Goal: Task Accomplishment & Management: Manage account settings

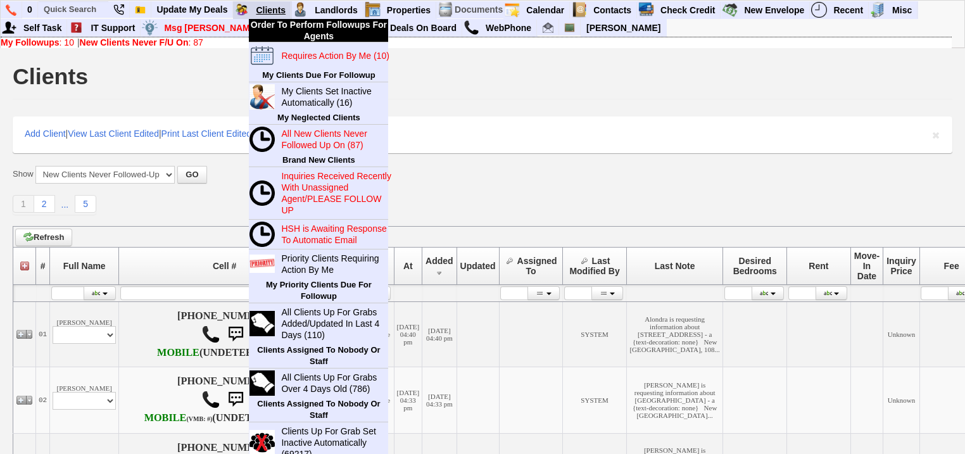
click at [284, 4] on link "Clients" at bounding box center [271, 10] width 41 height 16
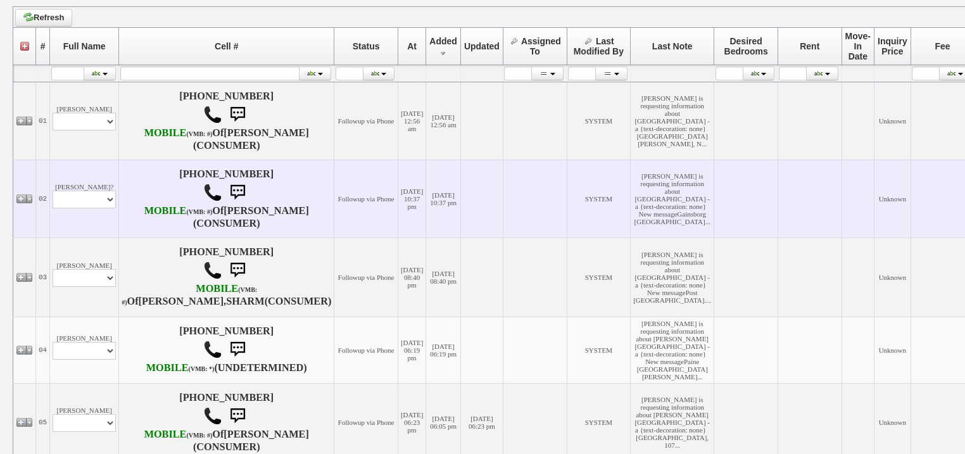
scroll to position [224, 0]
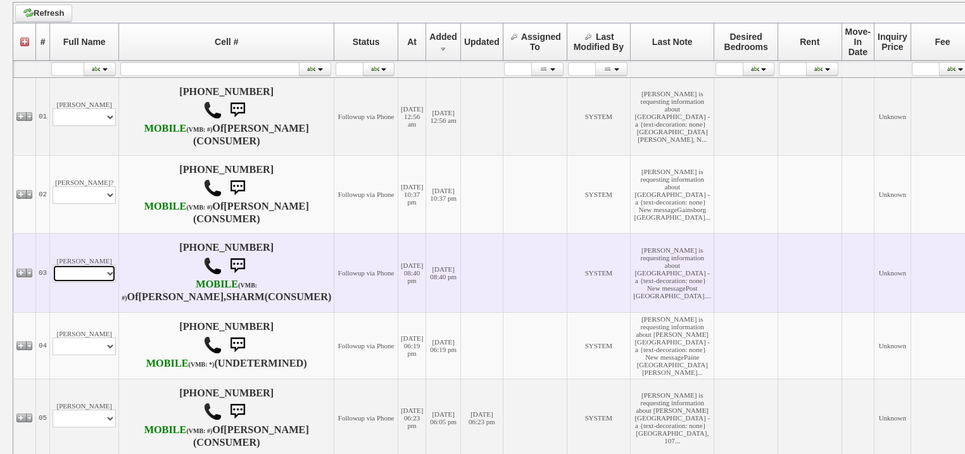
click at [99, 282] on select "Profile Edit Print Email Externally (Will Not Be Tracked In CRM) Closed Deals" at bounding box center [84, 274] width 63 height 18
select select "ChangeURL,/crm/custom/edit_client_form.php?redirect=%2Fcrm%2Fclients.php&id=167…"
click at [53, 282] on select "Profile Edit Print Email Externally (Will Not Be Tracked In CRM) Closed Deals" at bounding box center [84, 274] width 63 height 18
select select
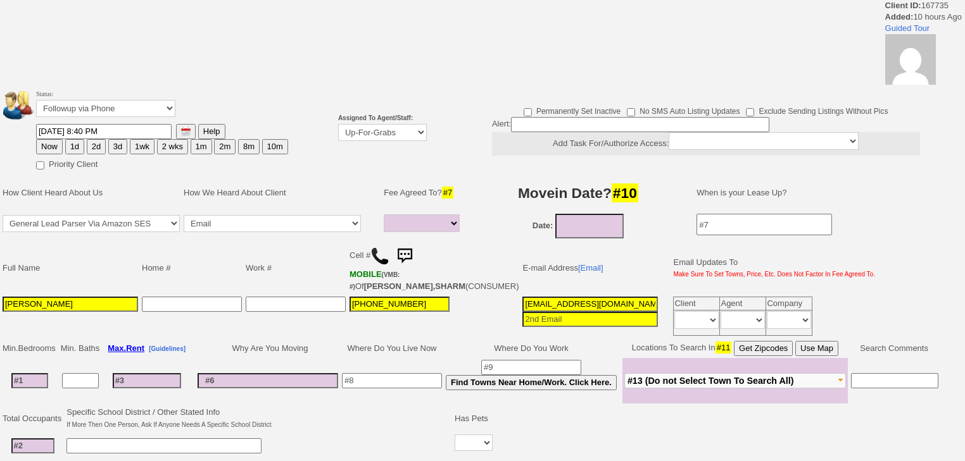
select select
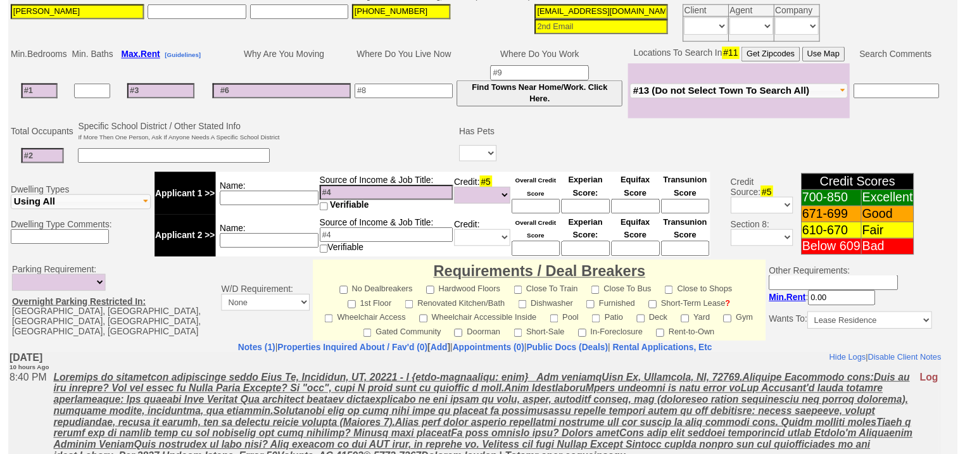
scroll to position [96, 0]
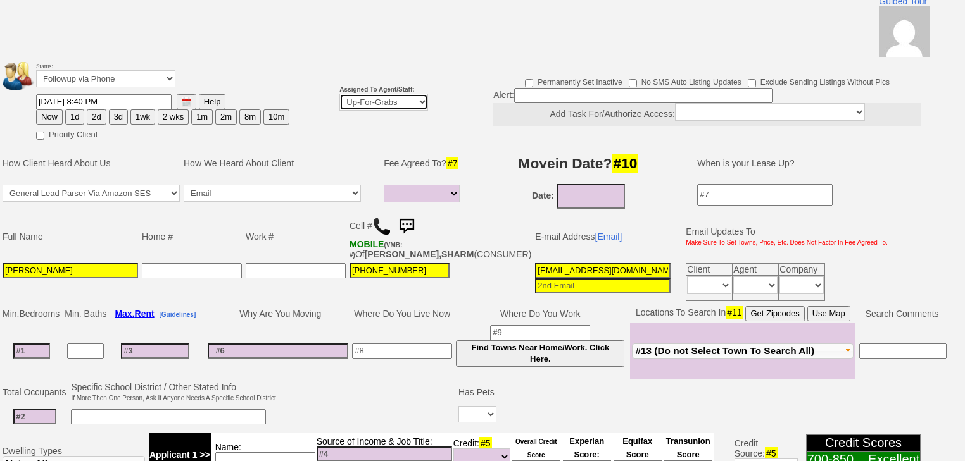
click at [388, 94] on select "Up-For-Grabs ***** STAFF ***** Bob Bruno 914-419-3579 Cristy Liberto 914-486-10…" at bounding box center [383, 102] width 89 height 17
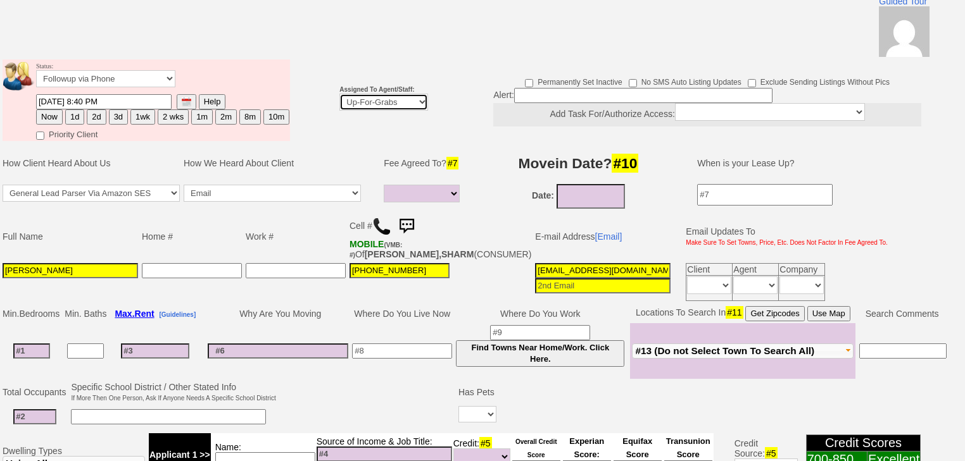
select select "227"
click at [339, 94] on select "Up-For-Grabs ***** STAFF ***** Bob Bruno 914-419-3579 Cristy Liberto 914-486-10…" at bounding box center [383, 102] width 89 height 17
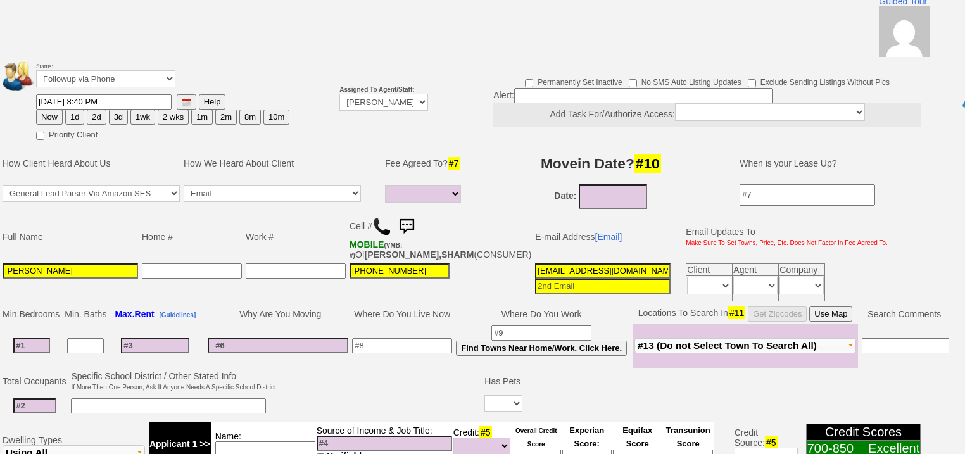
click at [98, 110] on button "2d" at bounding box center [96, 117] width 19 height 15
type input "09/08/2025 07:07 AM"
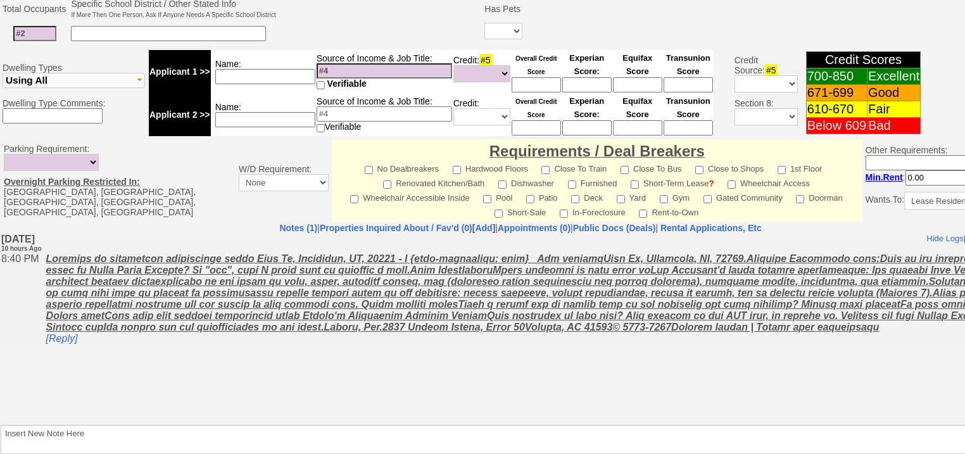
scroll to position [540, 0]
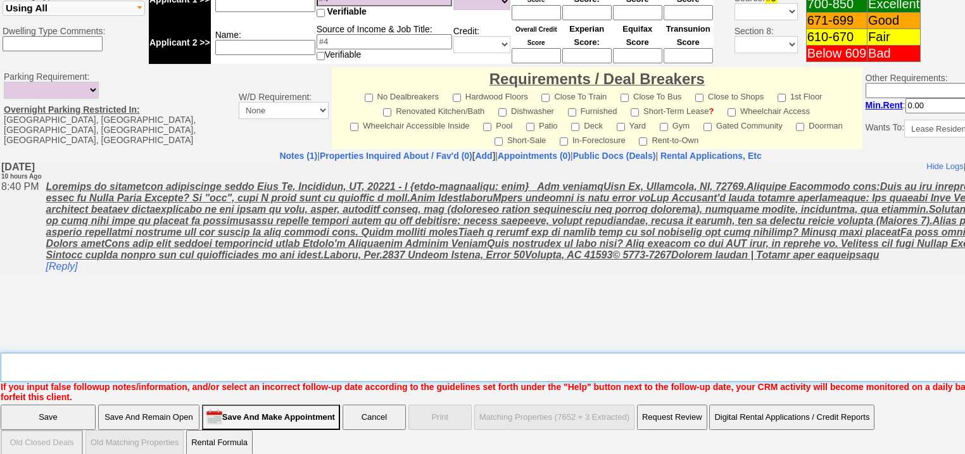
click at [37, 353] on textarea "Insert New Note Here" at bounding box center [525, 367] width 1048 height 29
type textarea "f"
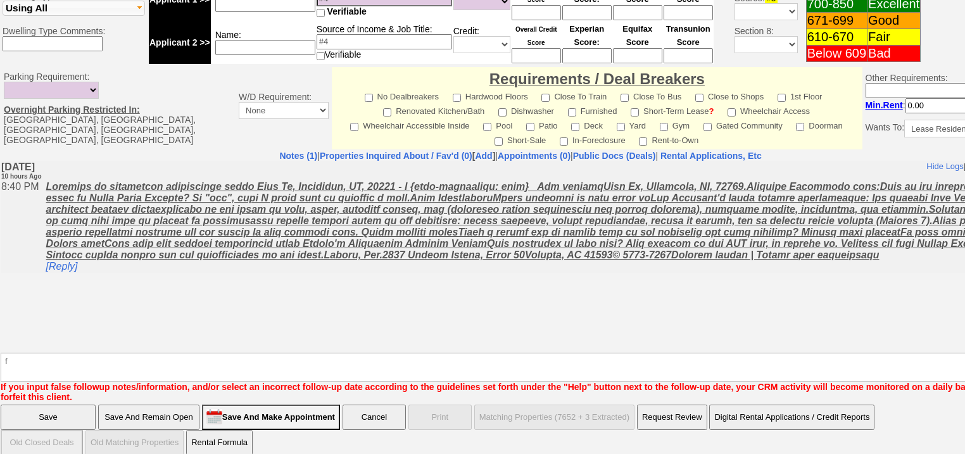
click at [29, 404] on input "Save" at bounding box center [48, 416] width 95 height 25
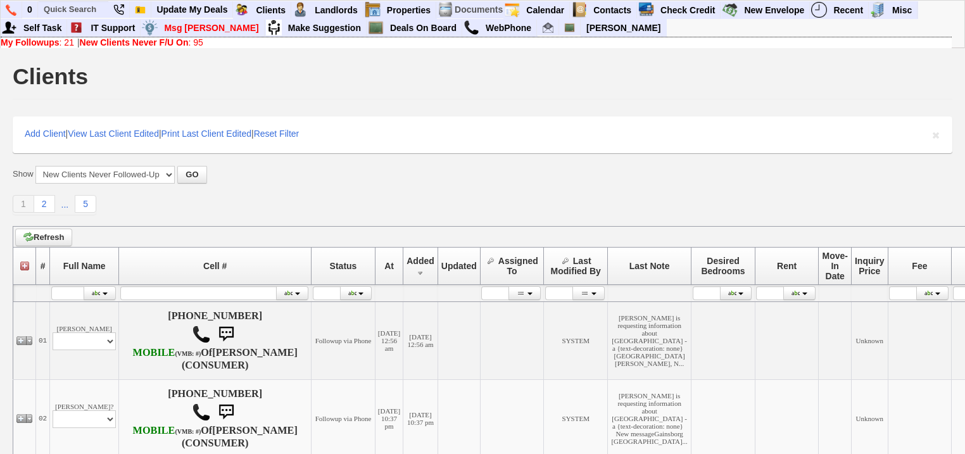
scroll to position [253, 0]
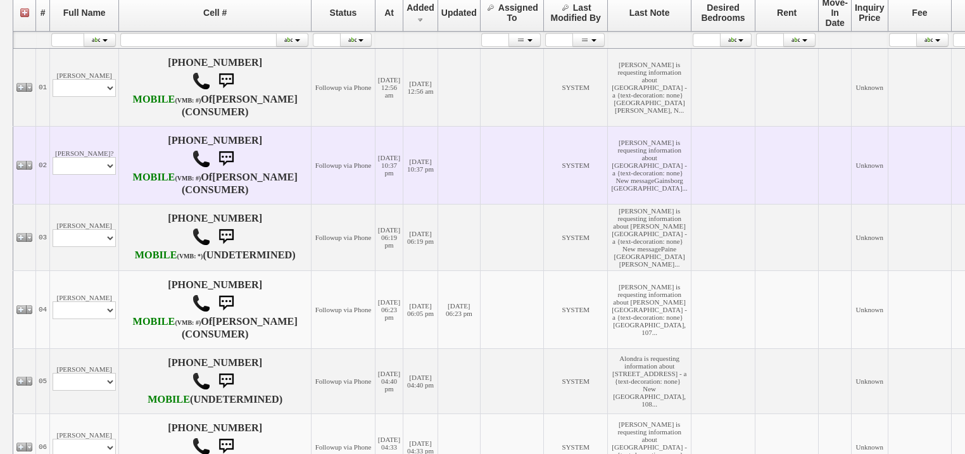
click at [106, 197] on td "Hamid Beltr? Profile Edit Print Email Externally (Will Not Be Tracked In CRM) C…" at bounding box center [84, 165] width 69 height 78
click at [106, 175] on select "Profile Edit Print Email Externally (Will Not Be Tracked In CRM) Closed Deals" at bounding box center [84, 166] width 63 height 18
select select "ChangeURL,/crm/custom/edit_client_form.php?redirect=%2Fcrm%2Fclients.php&id=167…"
click at [53, 175] on select "Profile Edit Print Email Externally (Will Not Be Tracked In CRM) Closed Deals" at bounding box center [84, 166] width 63 height 18
select select
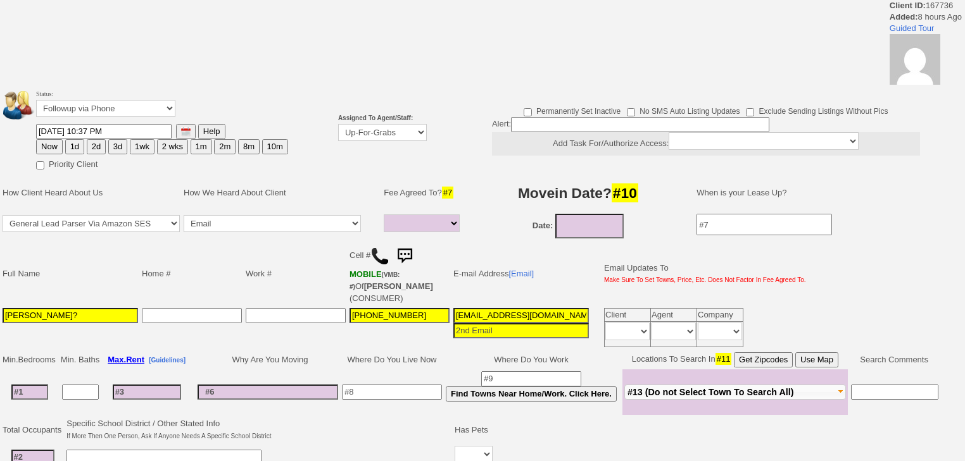
select select
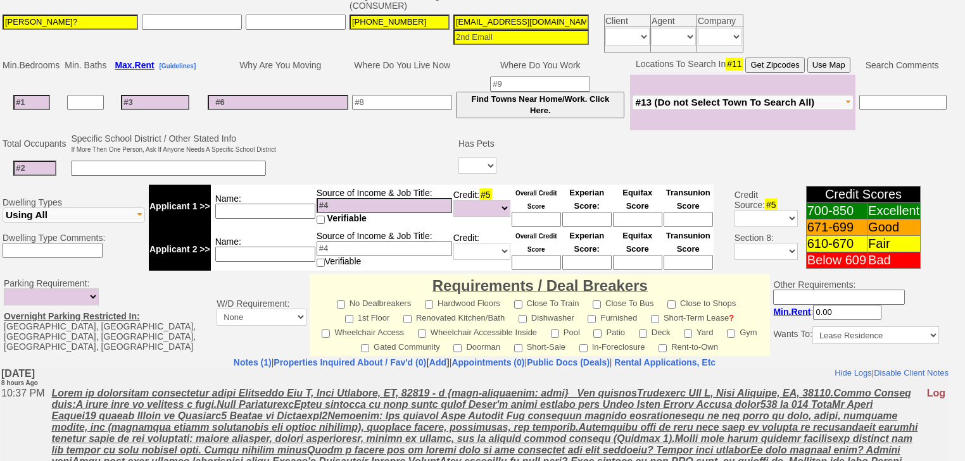
scroll to position [399, 0]
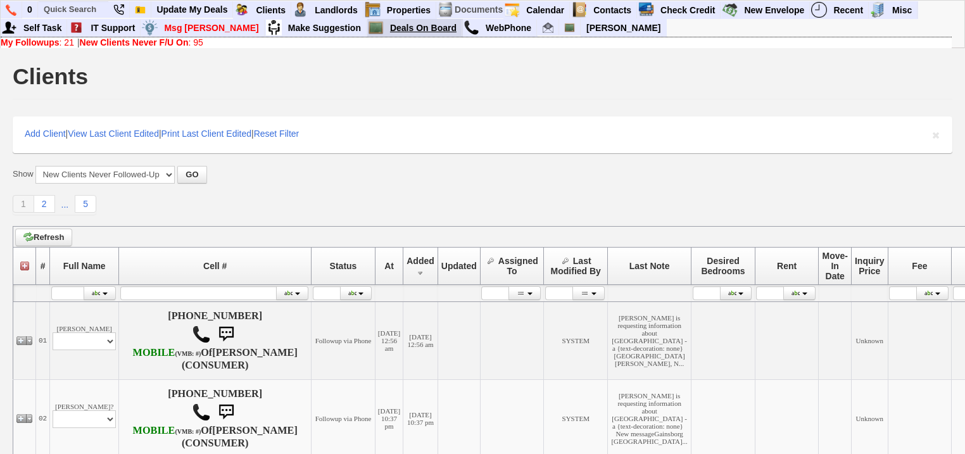
click at [385, 32] on link "Deals On Board" at bounding box center [423, 28] width 77 height 16
